Goal: Task Accomplishment & Management: Use online tool/utility

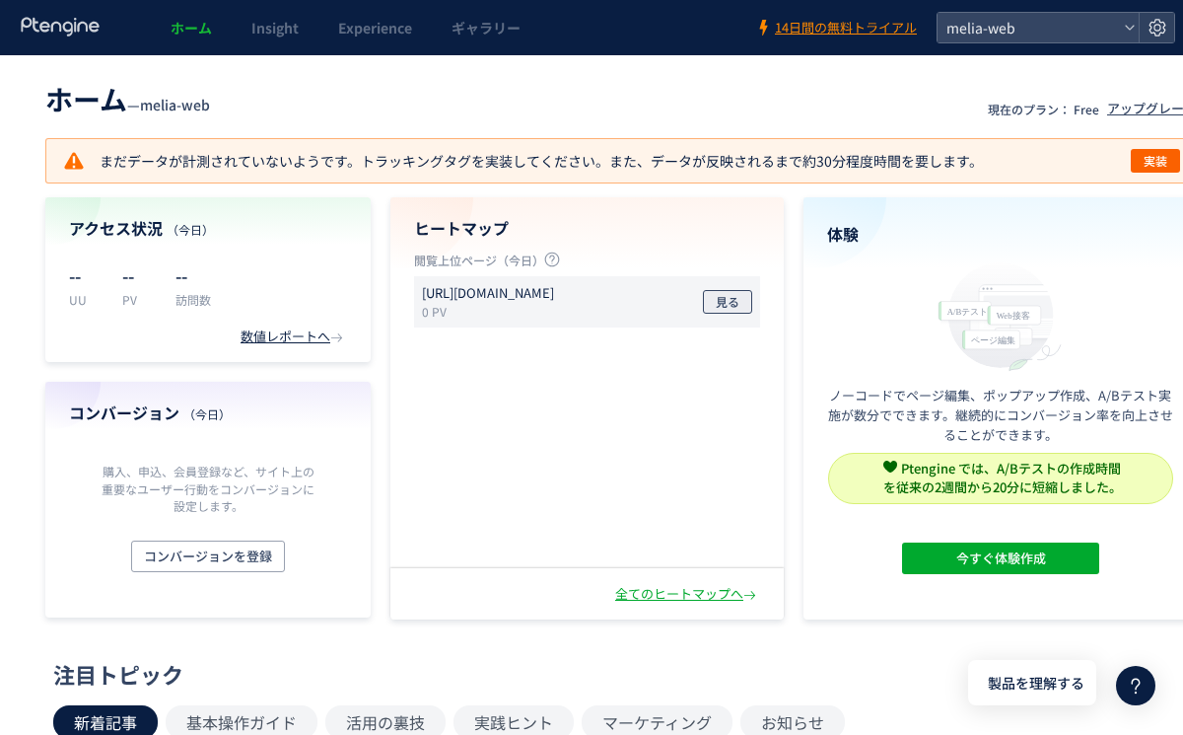
click at [728, 300] on span "見る" at bounding box center [728, 302] width 24 height 24
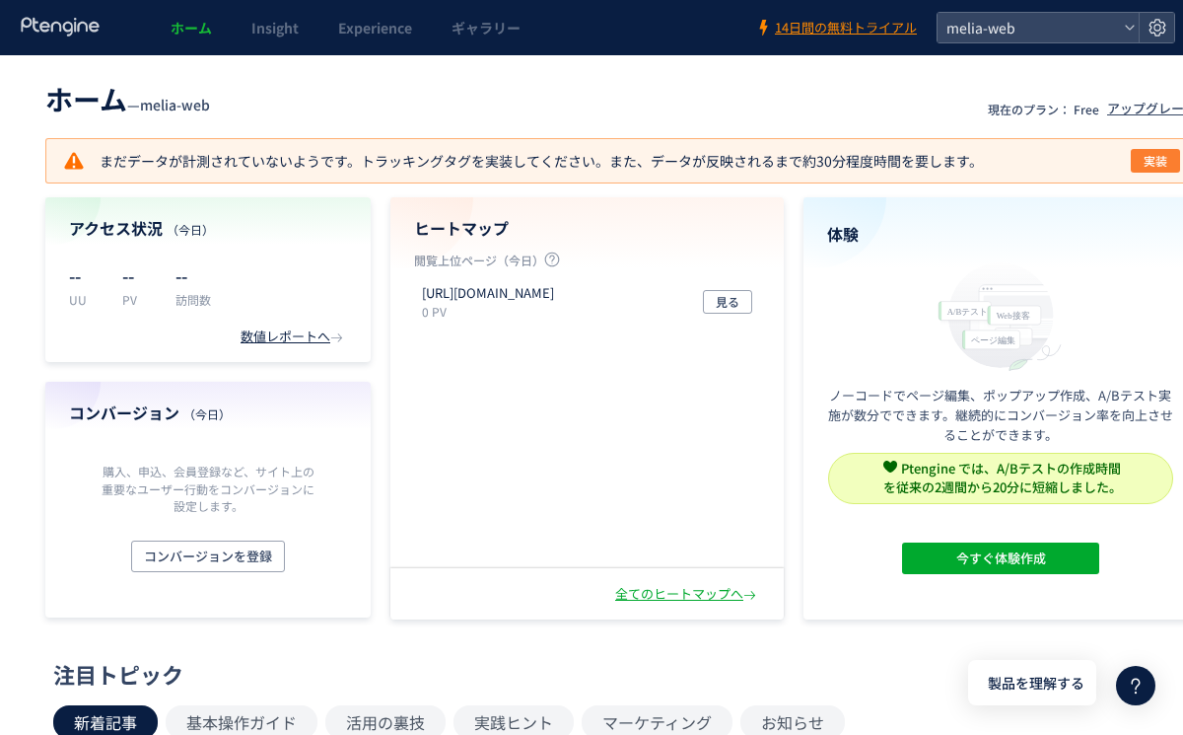
click at [1163, 159] on span "実装" at bounding box center [1156, 161] width 24 height 24
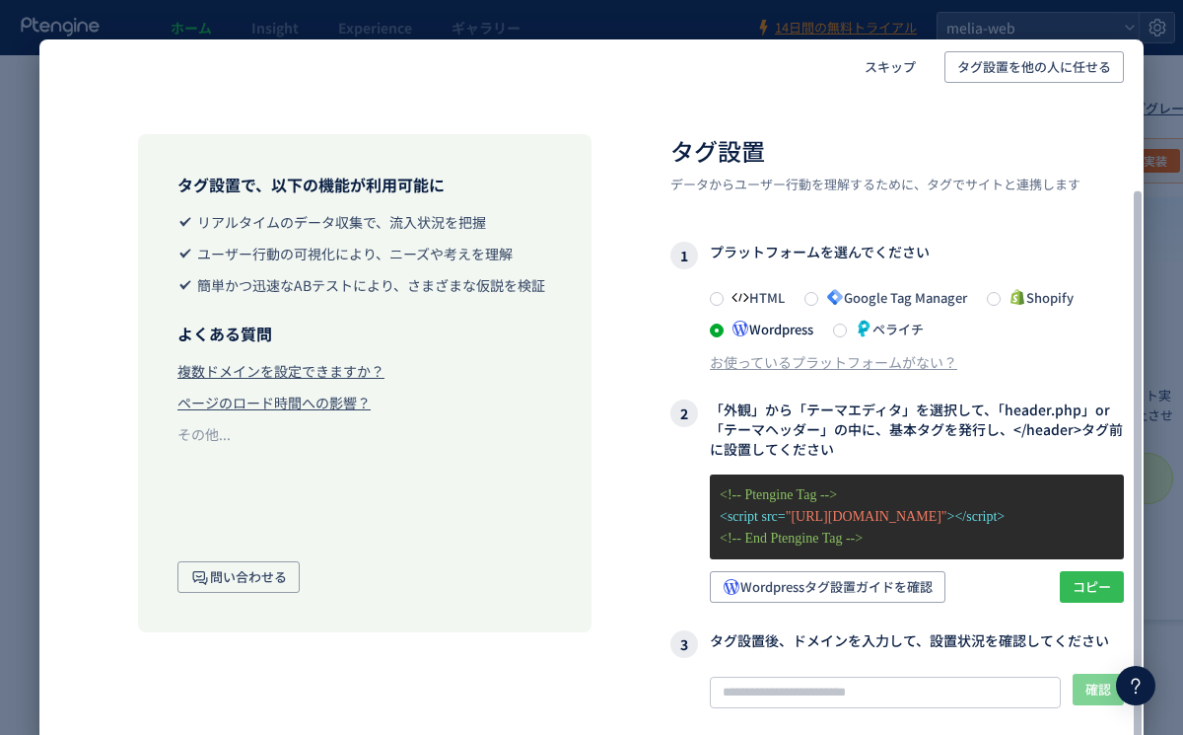
click at [1086, 571] on span "コピー" at bounding box center [1092, 587] width 38 height 32
click at [1102, 571] on span "コピー" at bounding box center [1092, 587] width 38 height 32
click at [985, 676] on input "text" at bounding box center [885, 692] width 351 height 32
click at [1103, 673] on span "確認" at bounding box center [1099, 689] width 26 height 32
click at [852, 676] on input "**********" at bounding box center [885, 692] width 351 height 32
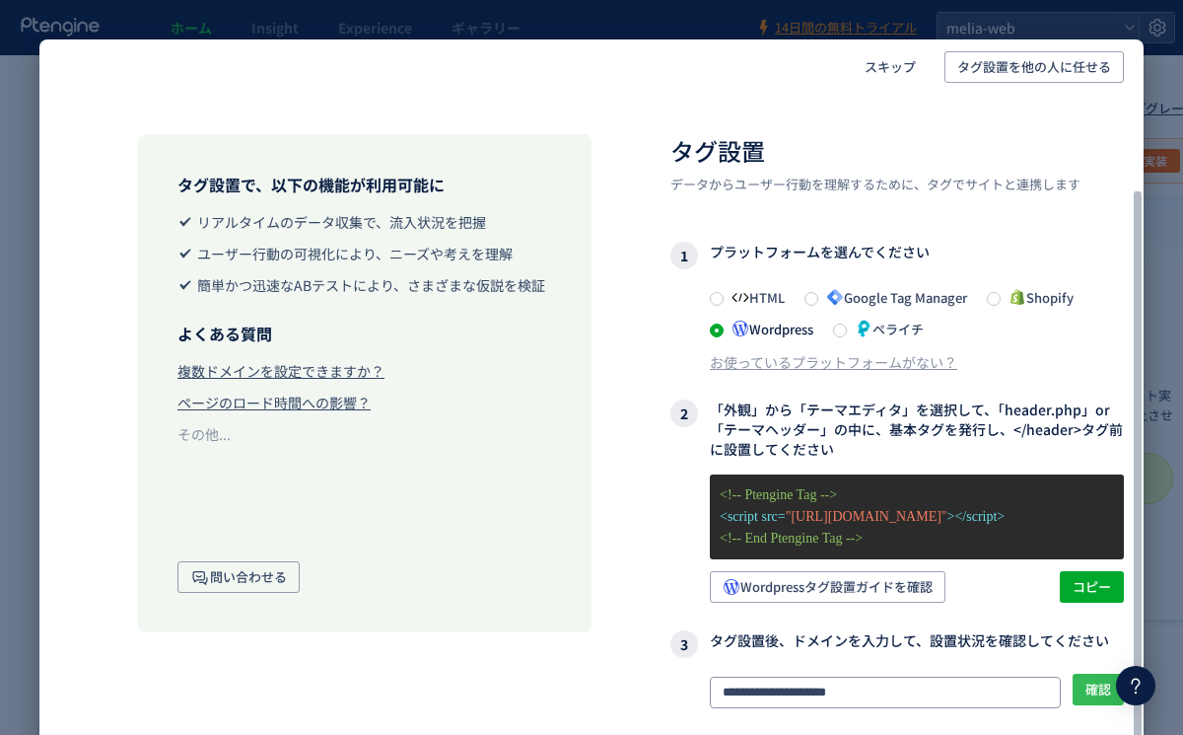
type input "**********"
click at [1084, 673] on button "確認" at bounding box center [1098, 689] width 51 height 32
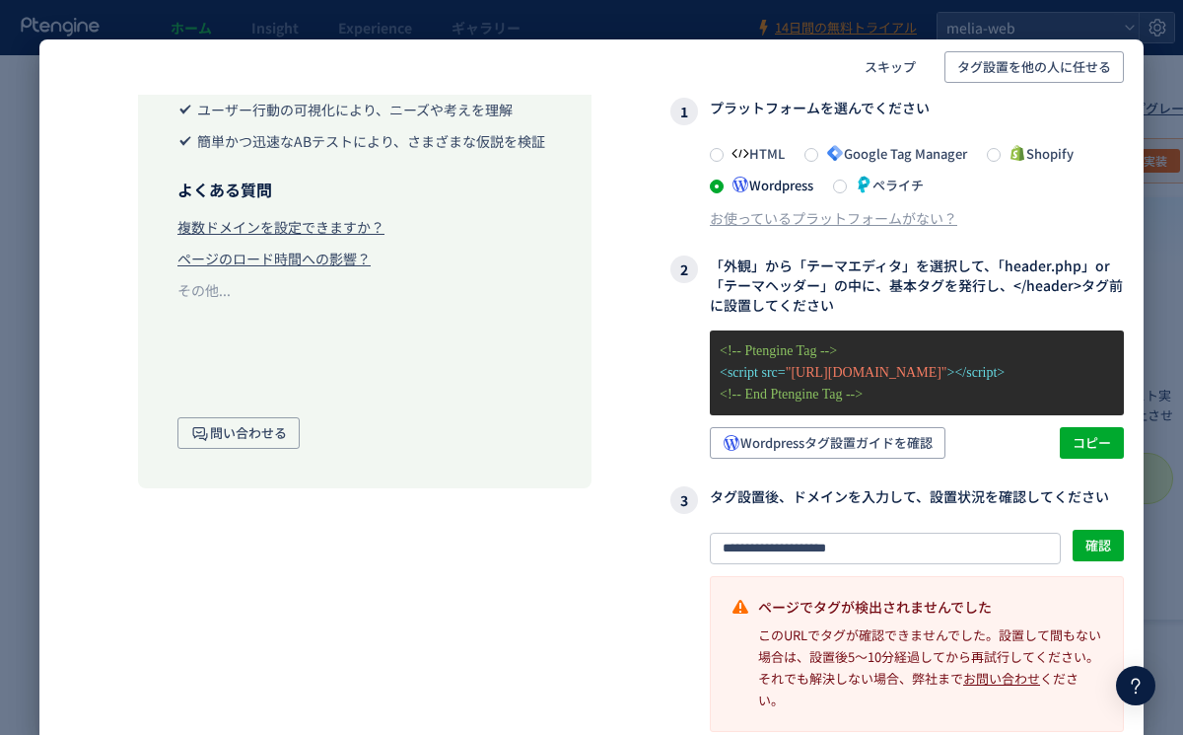
click at [724, 23] on div "スキップ タグ設置を他の人に任せる タグ設置で、以下の機能が利用可能に リアルタイムのデータ収集で、流入状況を把握 ユーザー行動の可視化により、ニーズや考えを…" at bounding box center [591, 367] width 1183 height 735
click at [879, 58] on span "スキップ" at bounding box center [890, 67] width 51 height 32
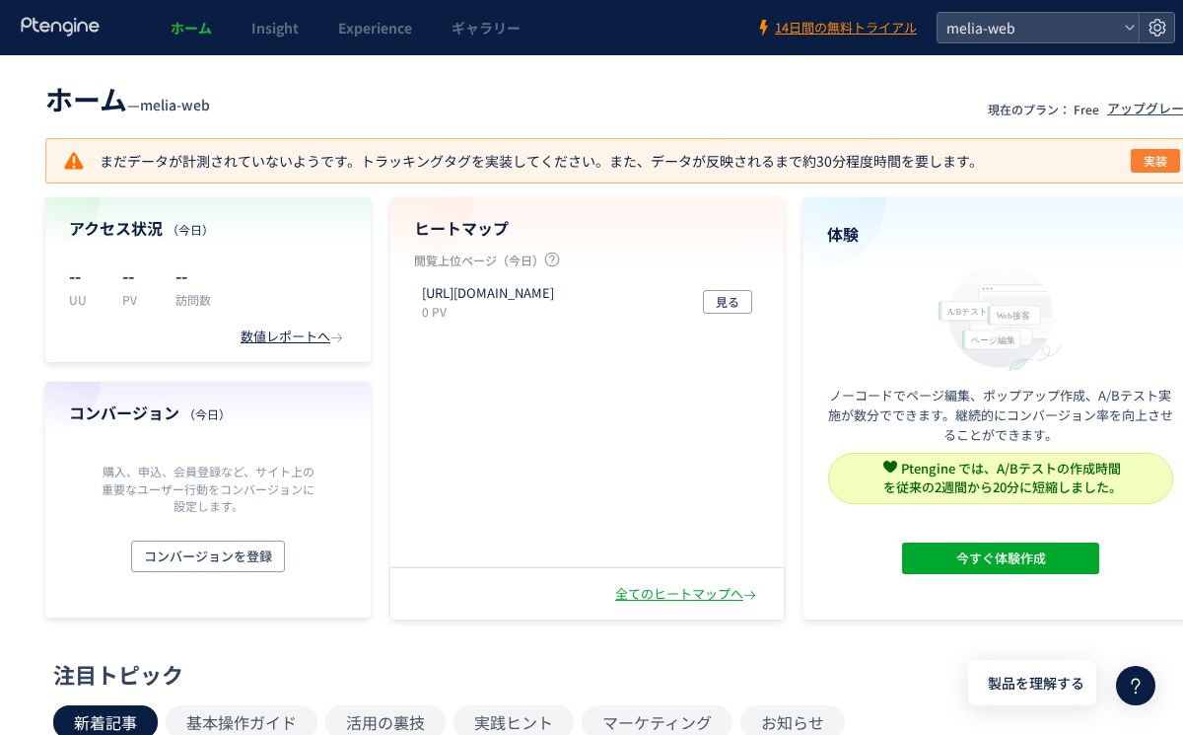
click at [1152, 160] on span "実装" at bounding box center [1156, 161] width 24 height 24
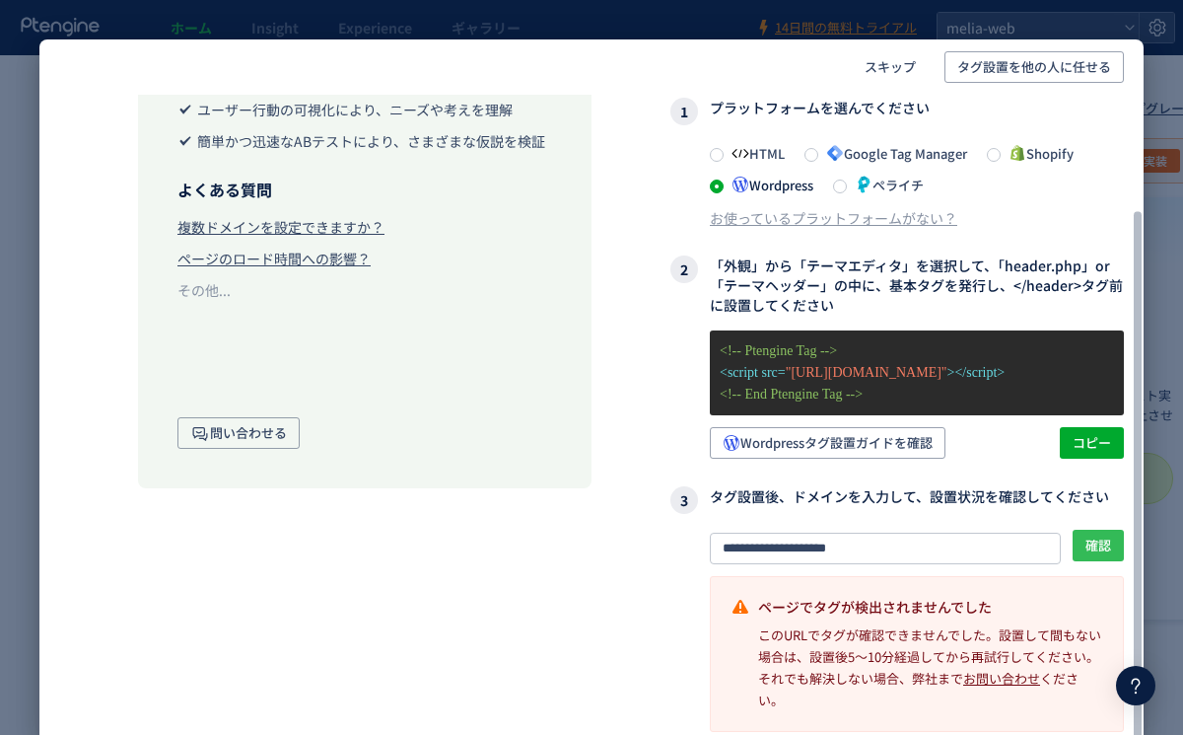
click at [1099, 537] on span "確認" at bounding box center [1099, 545] width 26 height 32
click at [1107, 531] on span "確認" at bounding box center [1099, 545] width 26 height 32
click at [1102, 542] on span "確認" at bounding box center [1099, 545] width 26 height 32
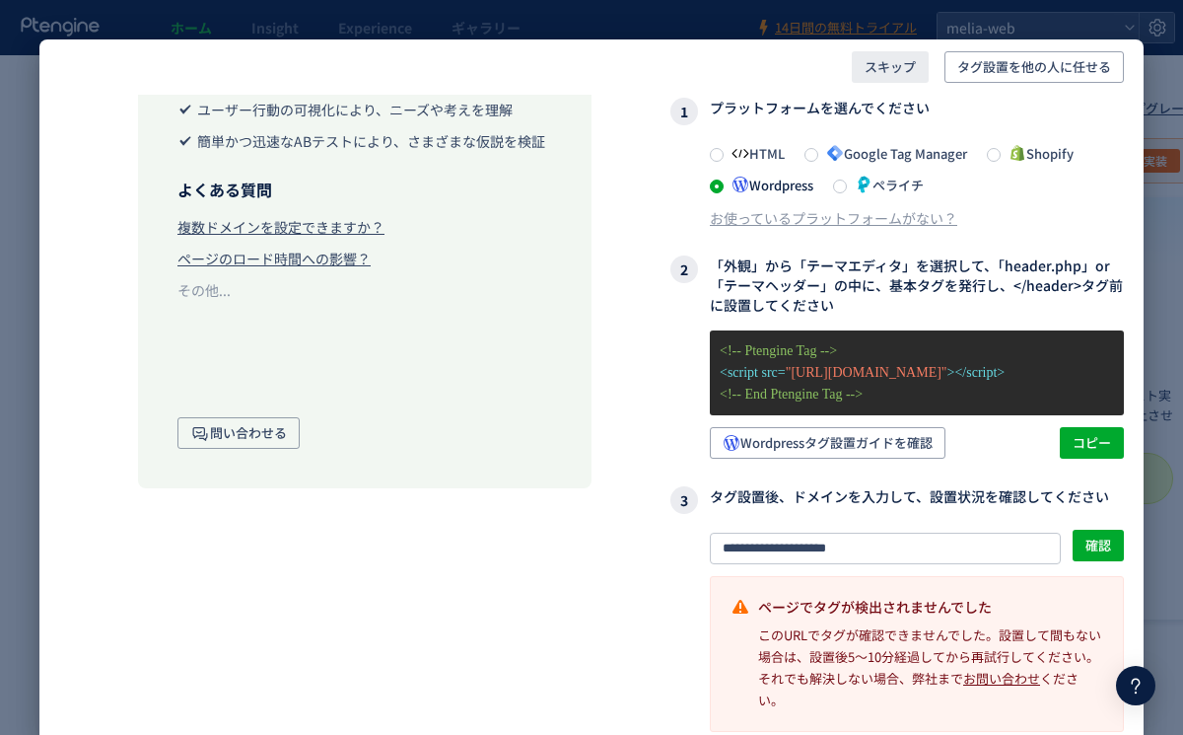
click at [892, 65] on span "スキップ" at bounding box center [890, 67] width 51 height 32
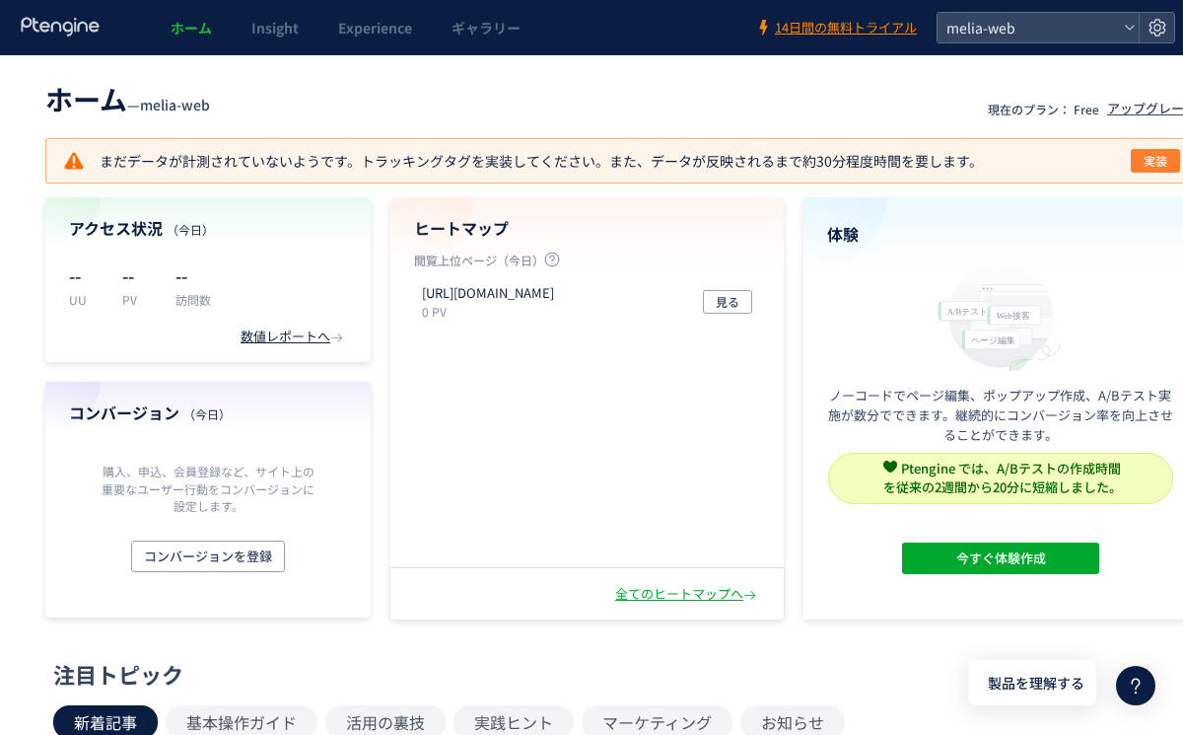
click at [1144, 153] on span "実装" at bounding box center [1156, 161] width 24 height 24
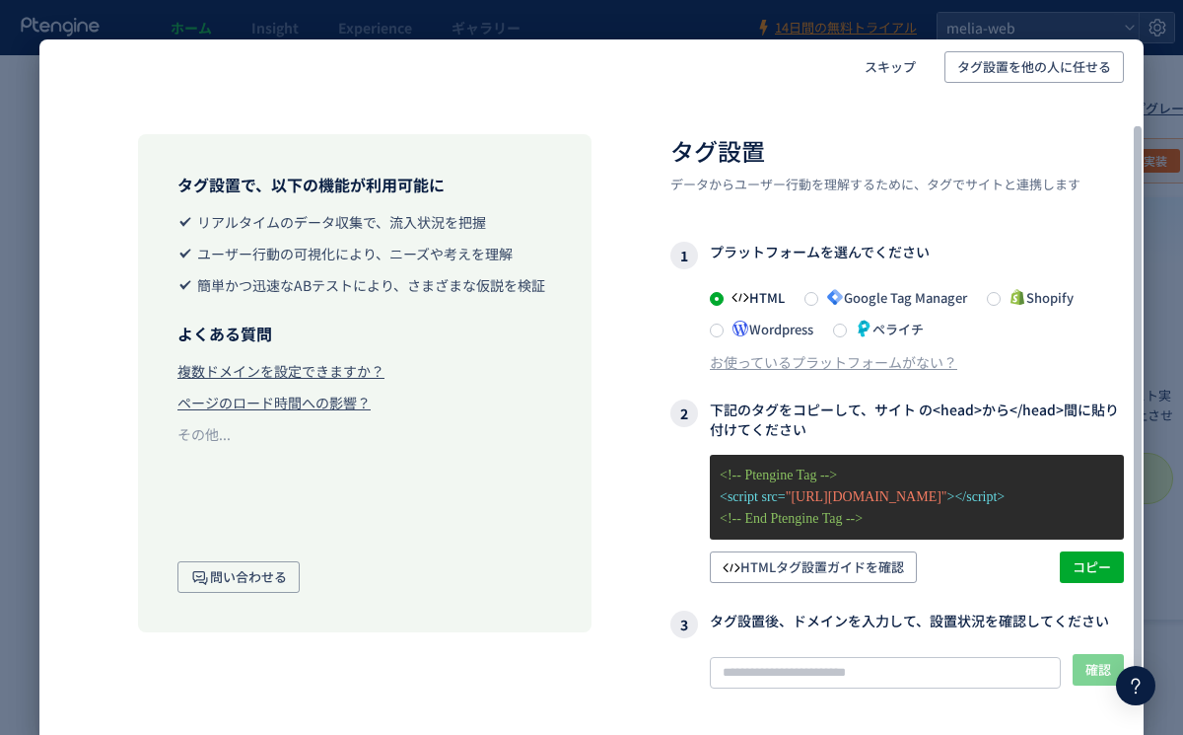
scroll to position [103, 0]
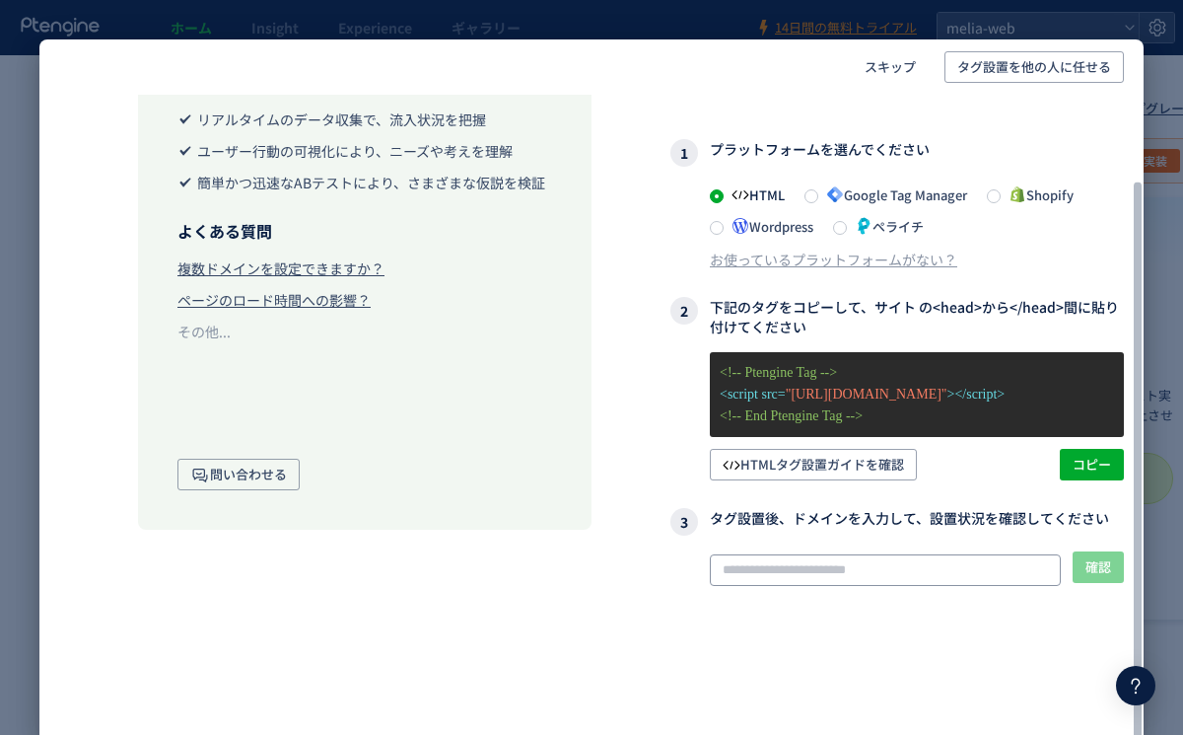
click at [811, 579] on input "text" at bounding box center [885, 570] width 351 height 32
type input "*"
type input "**********"
click at [1096, 560] on span "確認" at bounding box center [1099, 567] width 26 height 32
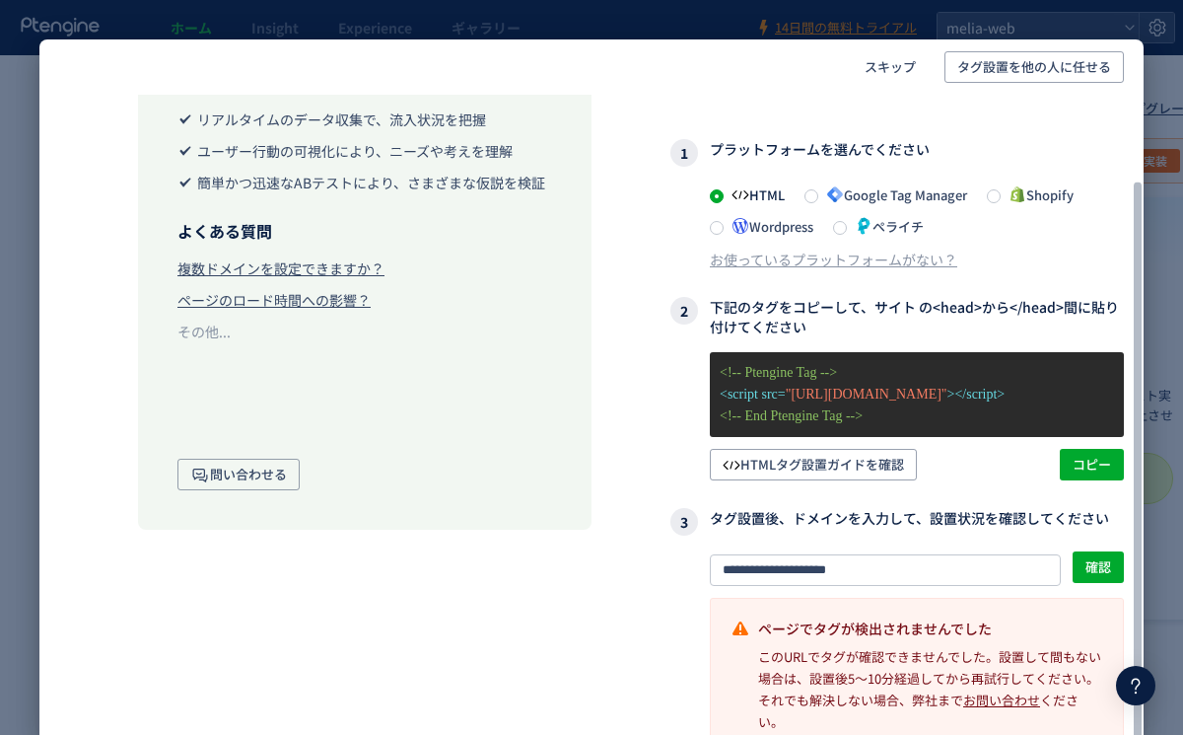
scroll to position [124, 0]
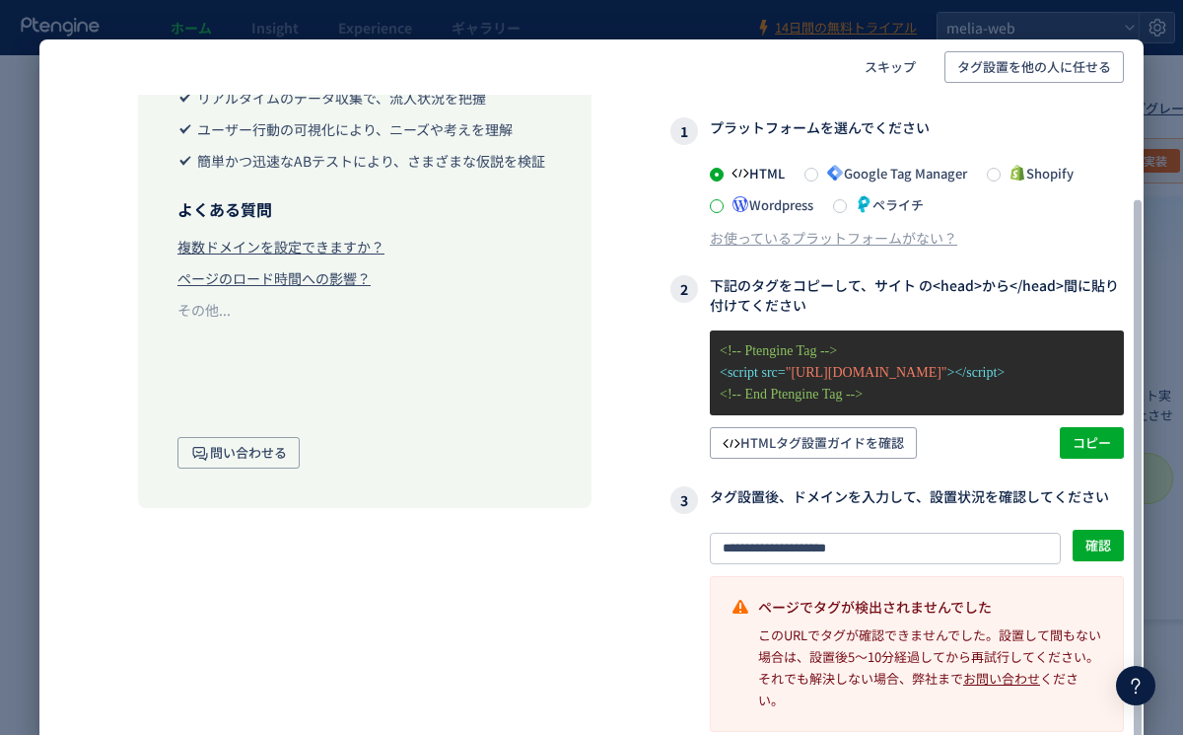
click at [723, 203] on span at bounding box center [717, 206] width 14 height 14
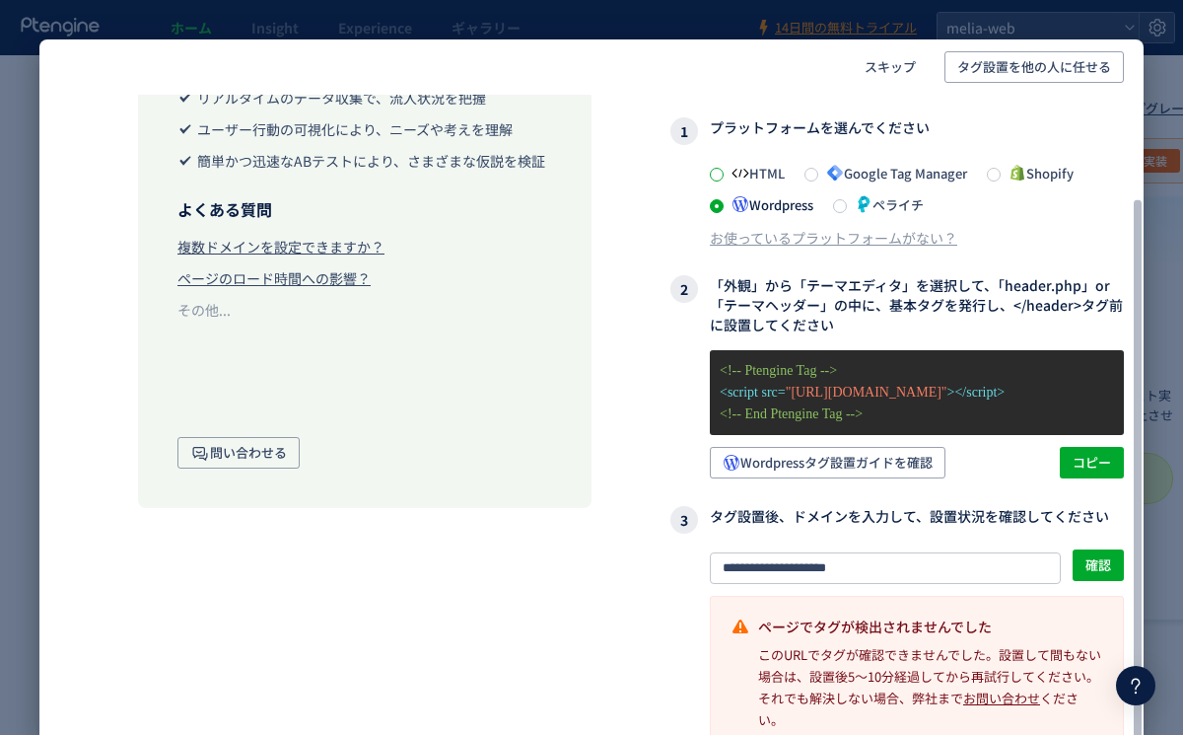
click at [720, 177] on span at bounding box center [717, 175] width 14 height 14
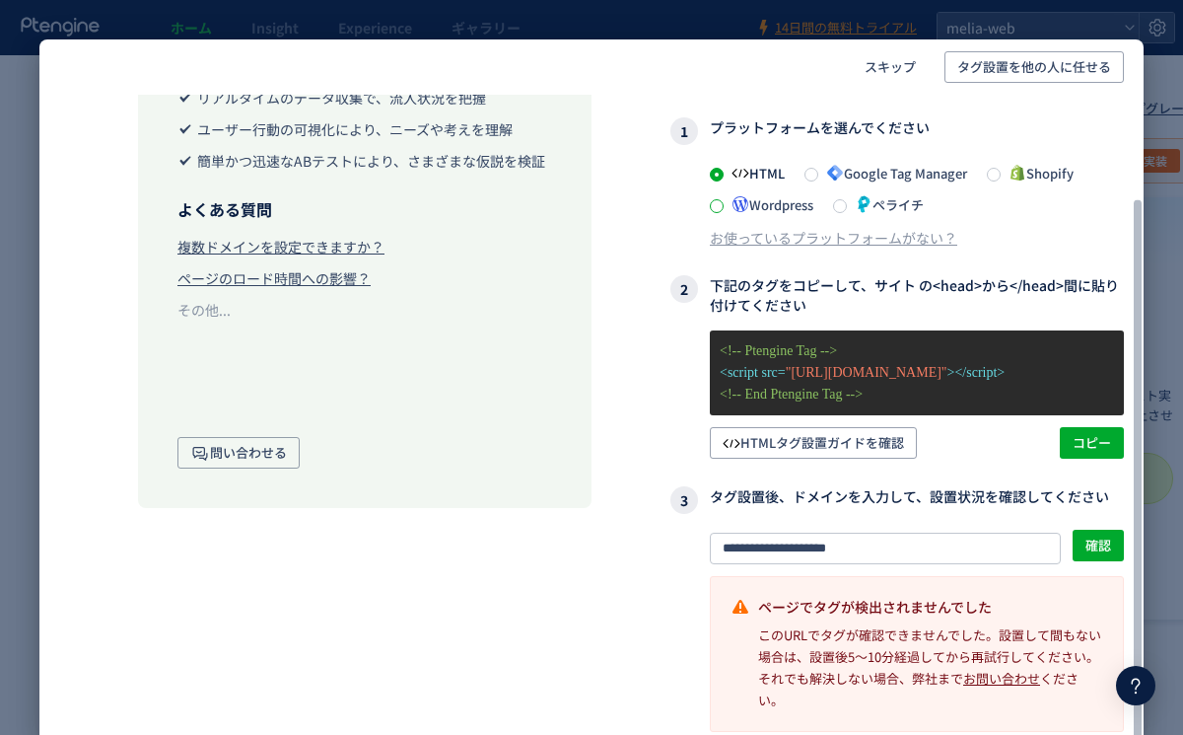
click at [720, 202] on span at bounding box center [717, 206] width 14 height 14
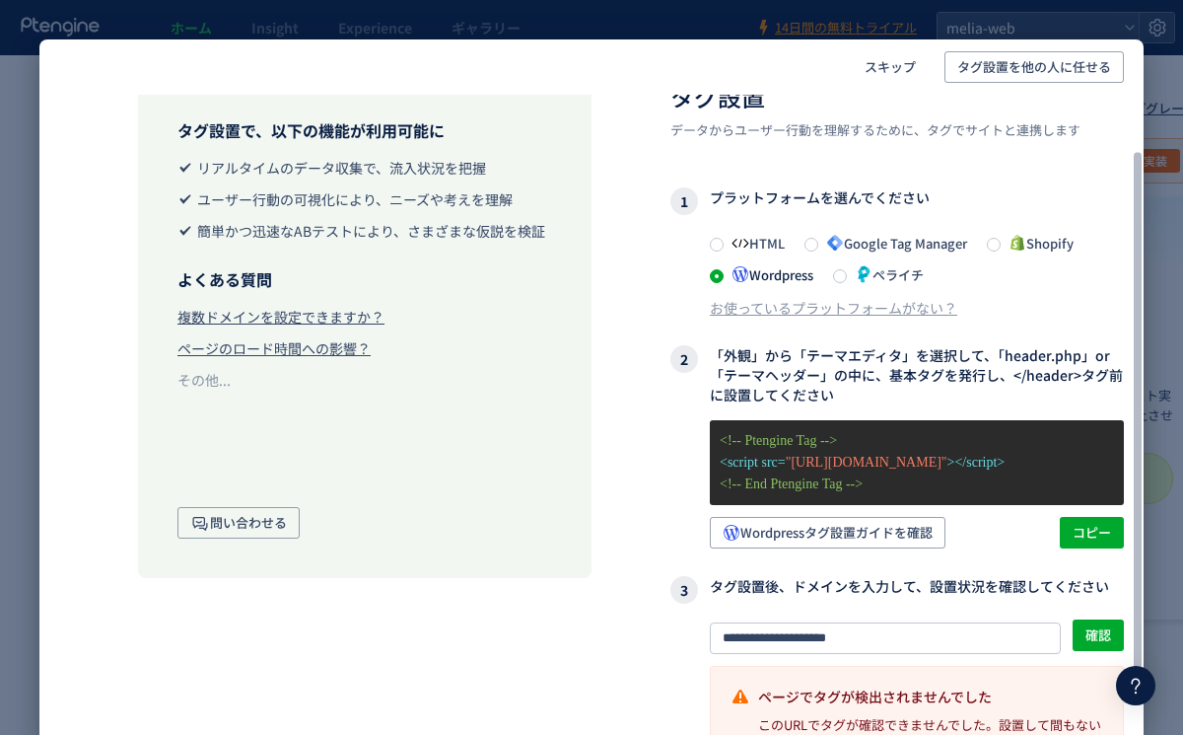
scroll to position [0, 0]
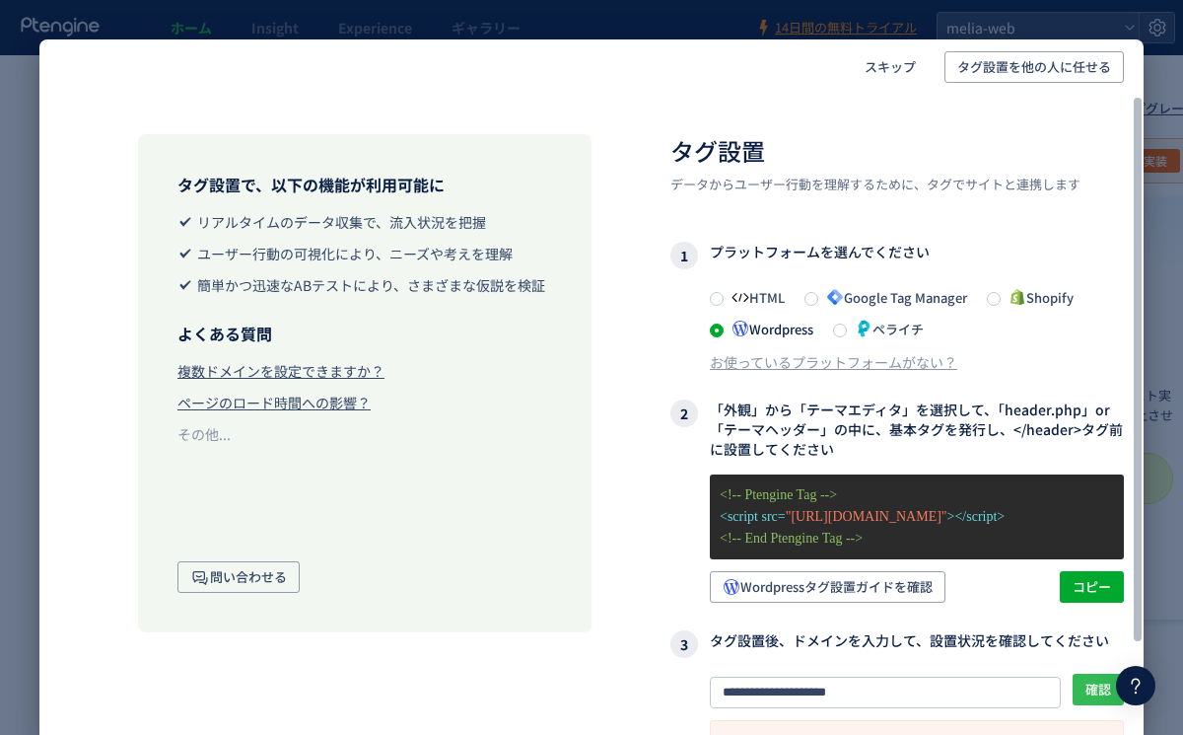
click at [1103, 687] on span "確認" at bounding box center [1099, 689] width 26 height 32
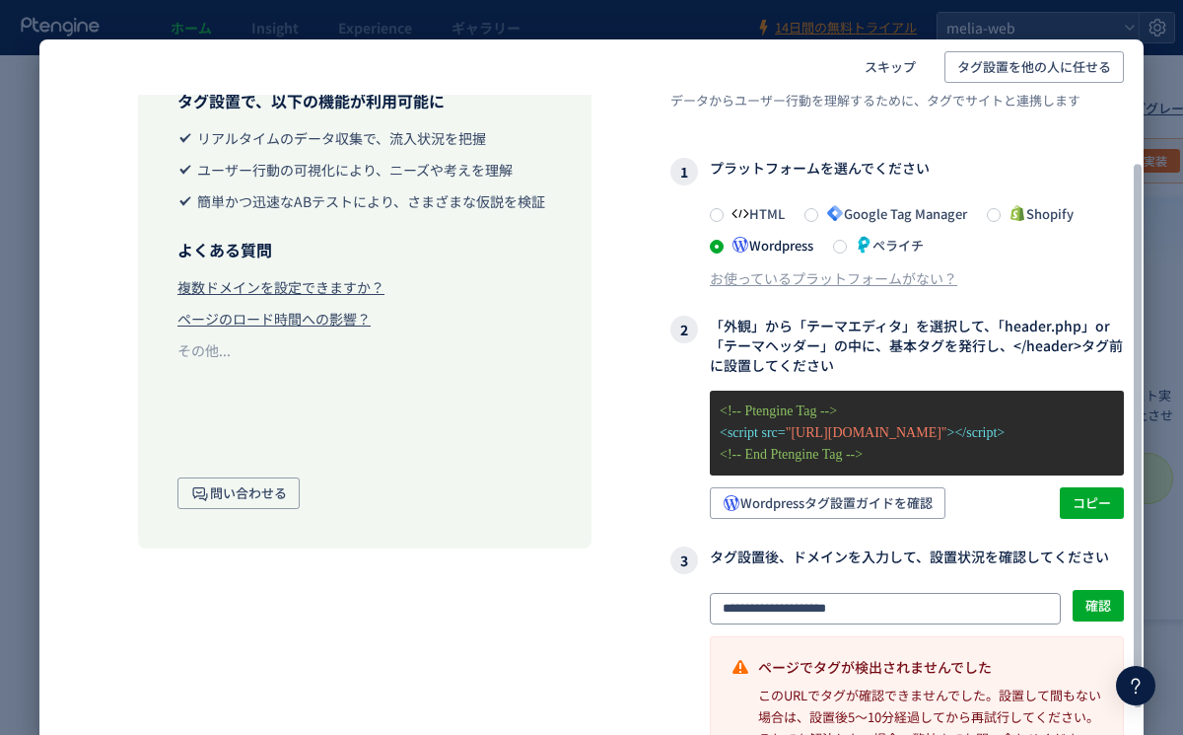
scroll to position [144, 0]
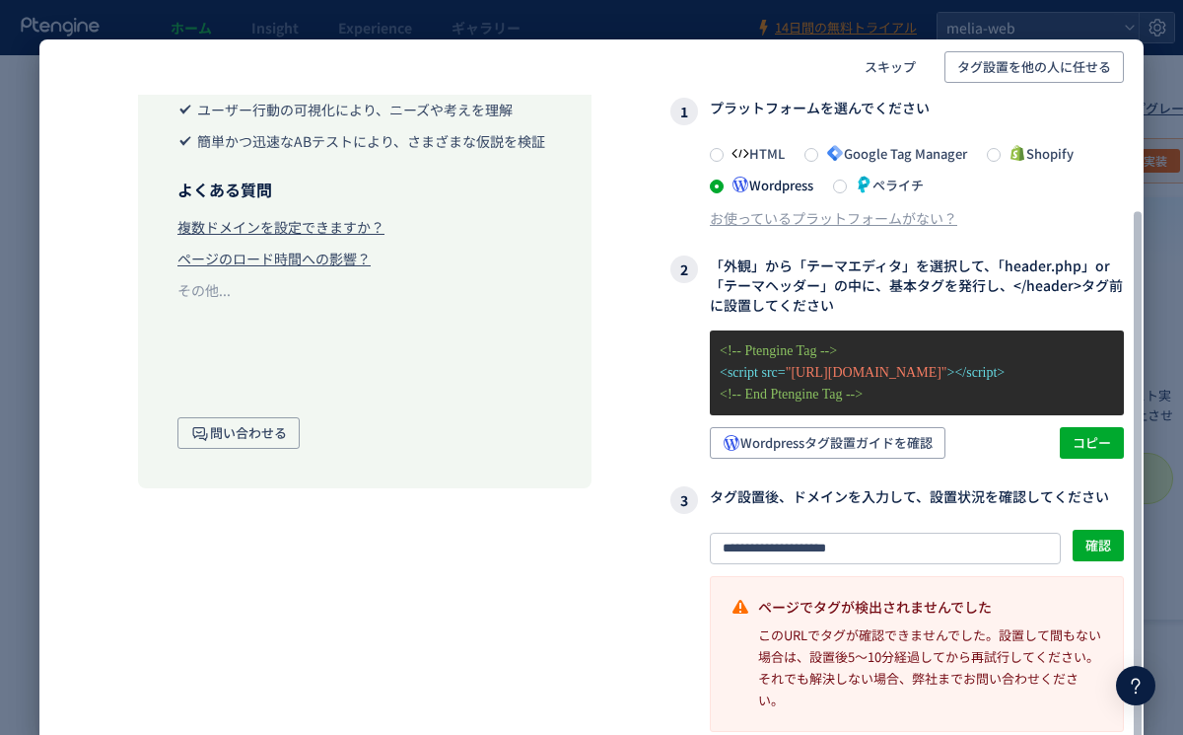
click at [1012, 679] on link "お問い合わせ" at bounding box center [1001, 677] width 77 height 19
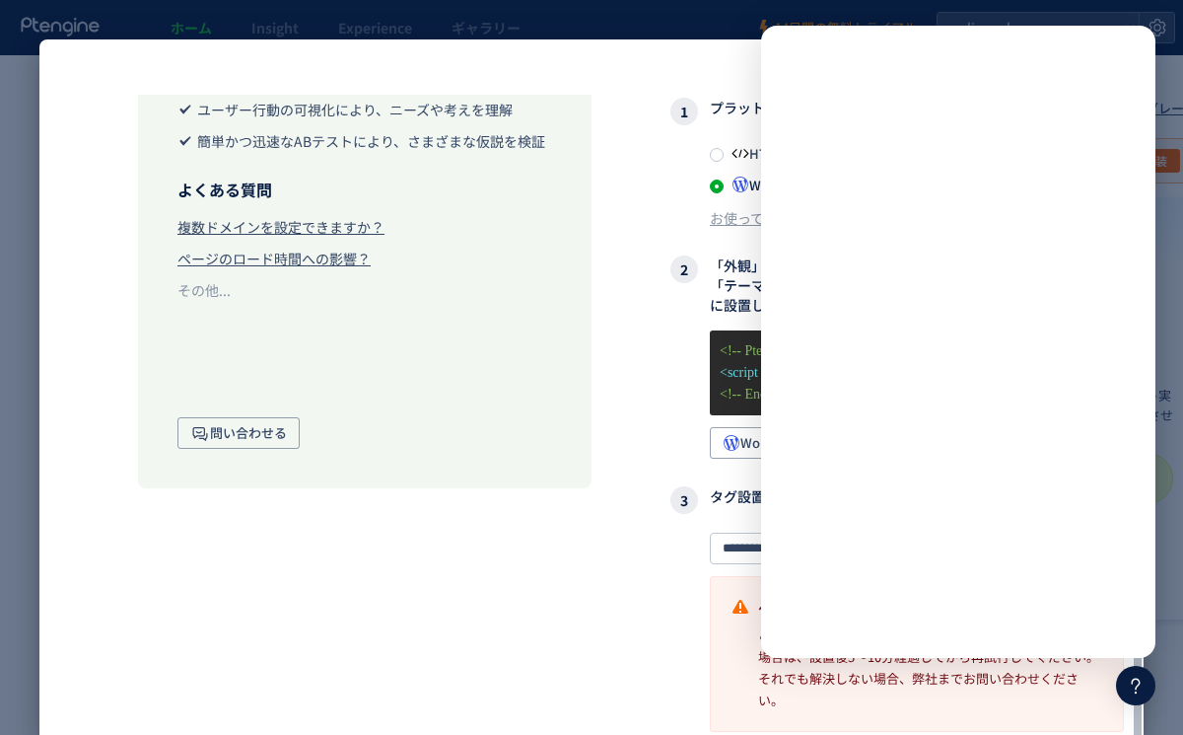
scroll to position [0, 0]
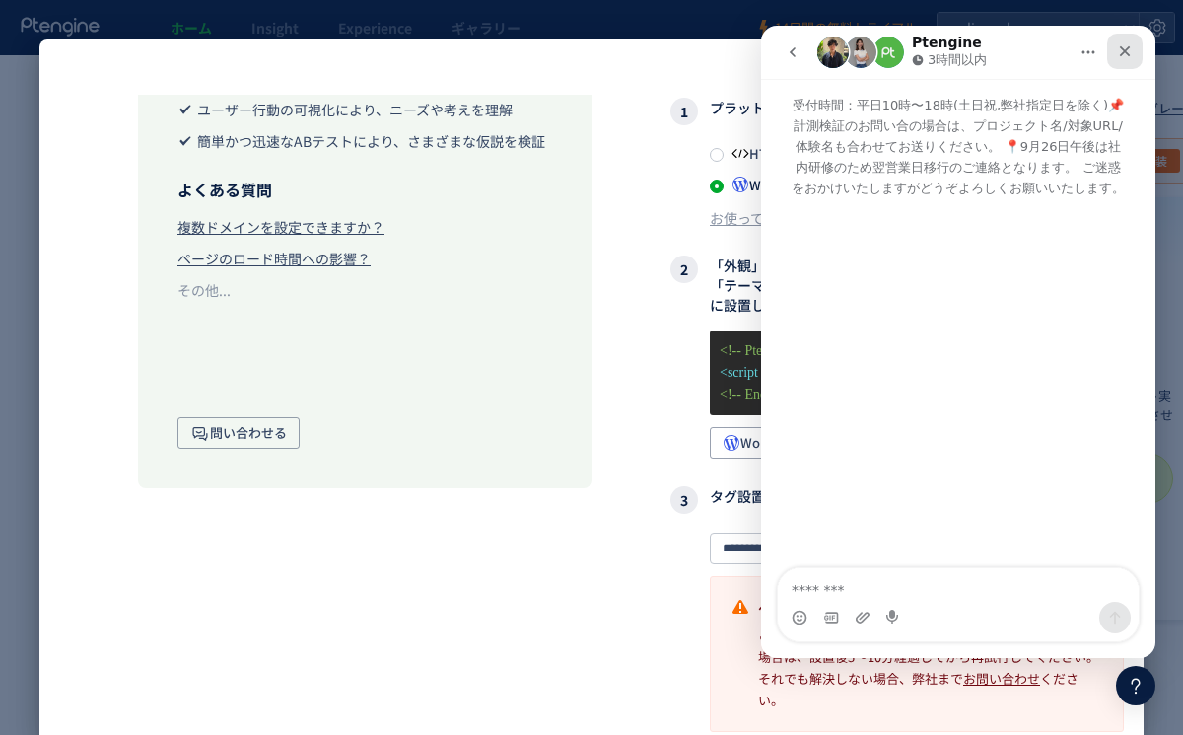
click at [1122, 48] on icon "クローズ" at bounding box center [1125, 51] width 11 height 11
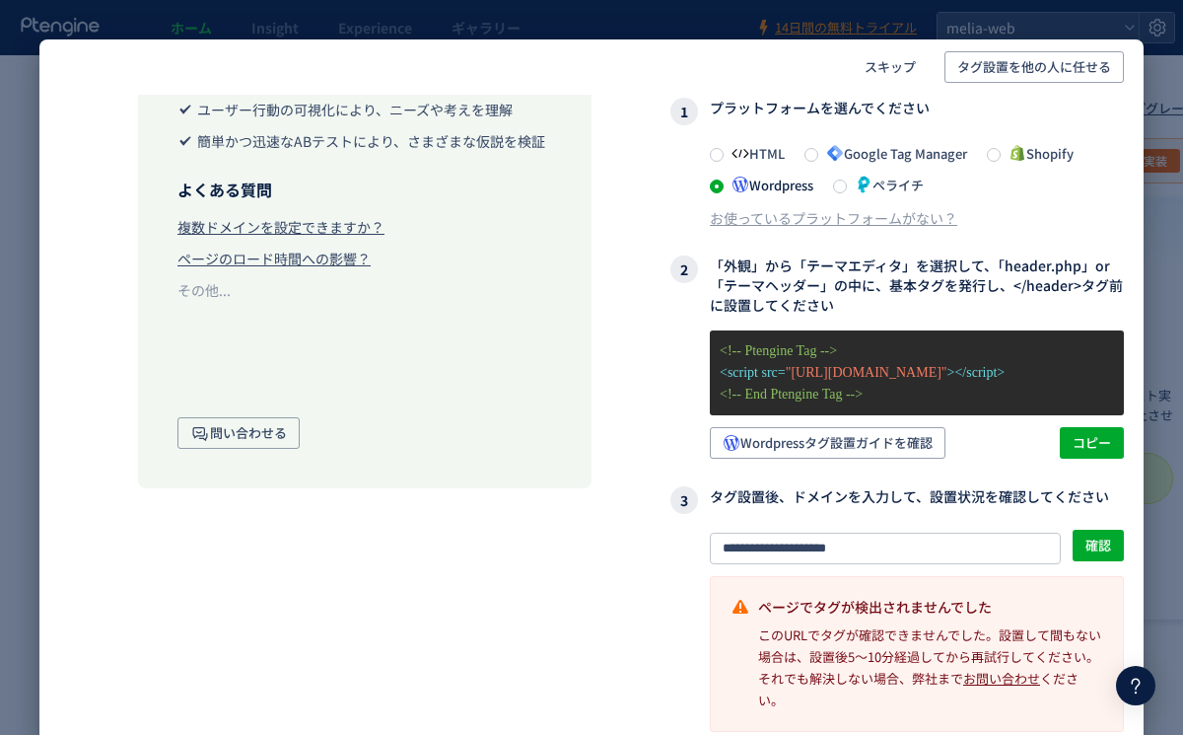
click at [1068, 2] on div "スキップ タグ設置を他の人に任せる タグ設置で、以下の機能が利用可能に リアルタイムのデータ収集で、流入状況を把握 ユーザー行動の可視化により、ニーズや考えを…" at bounding box center [591, 367] width 1183 height 735
click at [1051, 17] on div "スキップ タグ設置を他の人に任せる タグ設置で、以下の機能が利用可能に リアルタイムのデータ収集で、流入状況を把握 ユーザー行動の可視化により、ニーズや考えを…" at bounding box center [591, 367] width 1183 height 735
click at [885, 73] on span "スキップ" at bounding box center [890, 67] width 51 height 32
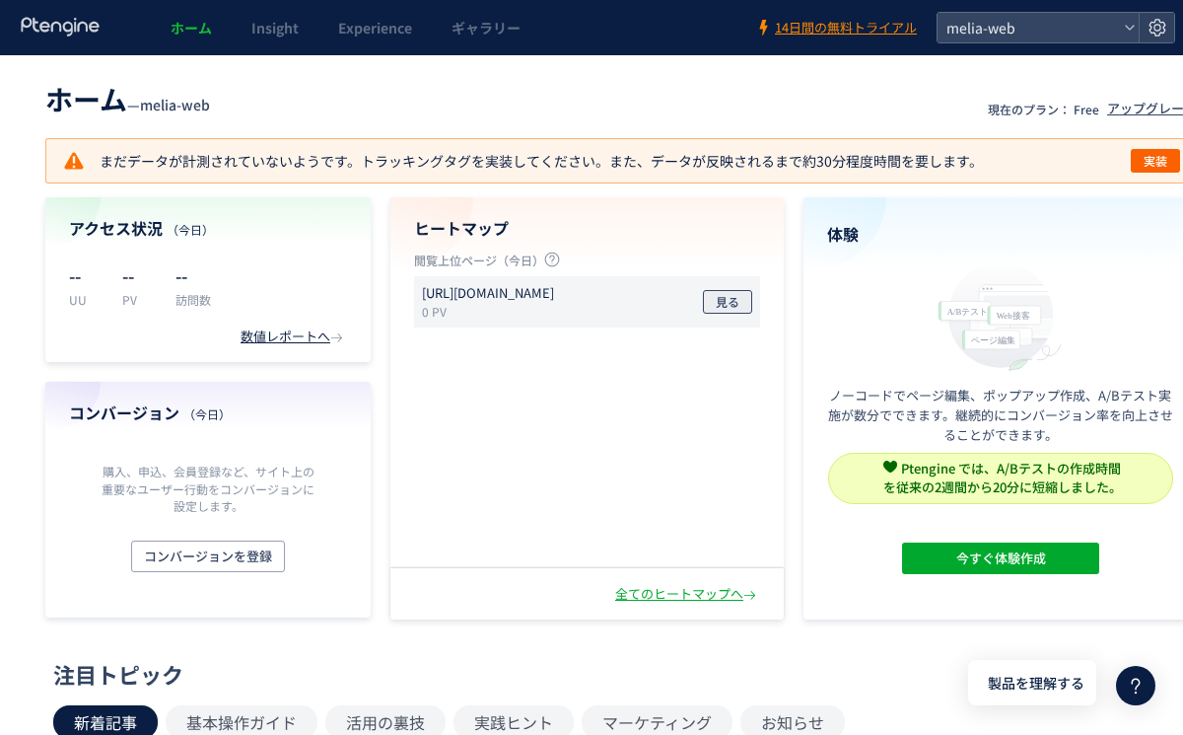
click at [727, 301] on span "見る" at bounding box center [728, 302] width 24 height 24
click at [685, 594] on div "全てのヒートマップへ" at bounding box center [687, 594] width 145 height 19
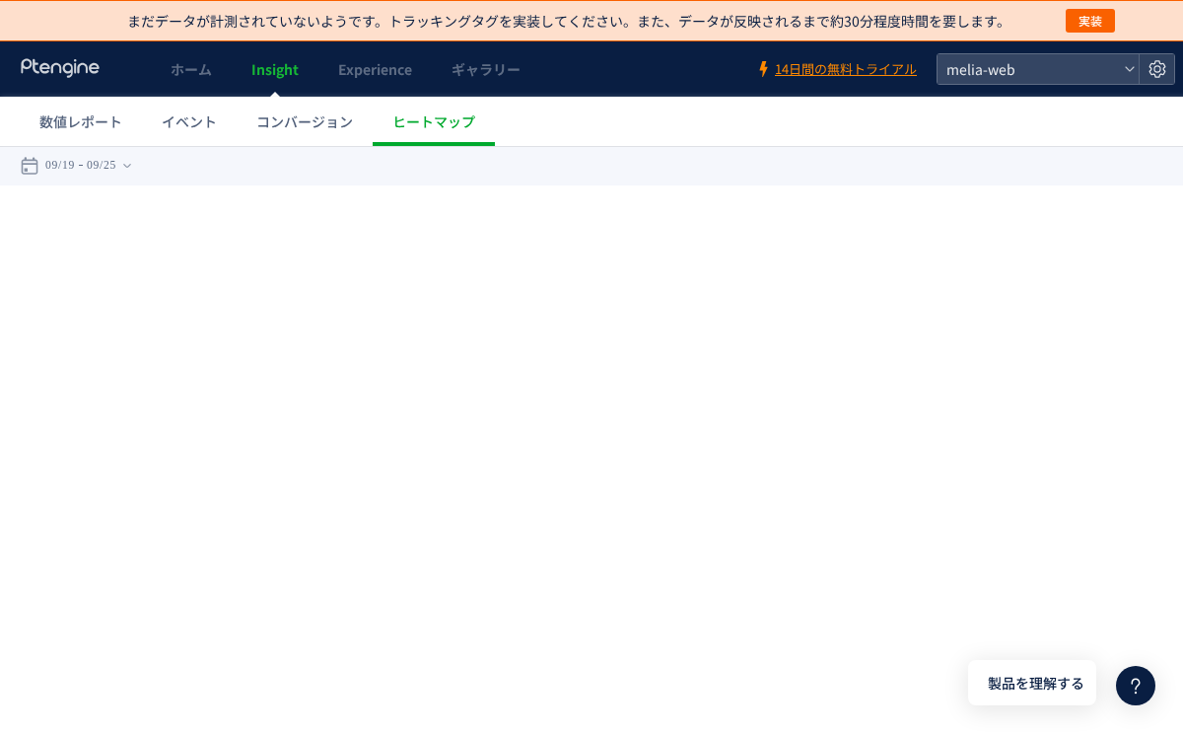
click at [402, 169] on div "戻る デフォルト設定では本日のデータを表示しています。 カレンダーでご覧になりたい期間を指定することができます。 09/19 09/25 [DATE] [DA…" at bounding box center [621, 165] width 1242 height 39
click at [341, 168] on div "戻る デフォルト設定では本日のデータを表示しています。 カレンダーでご覧になりたい期間を指定することができます。 09/19 09/25 [DATE] [DA…" at bounding box center [621, 165] width 1242 height 39
click at [97, 73] on icon at bounding box center [61, 68] width 82 height 20
